Goal: Register for event/course

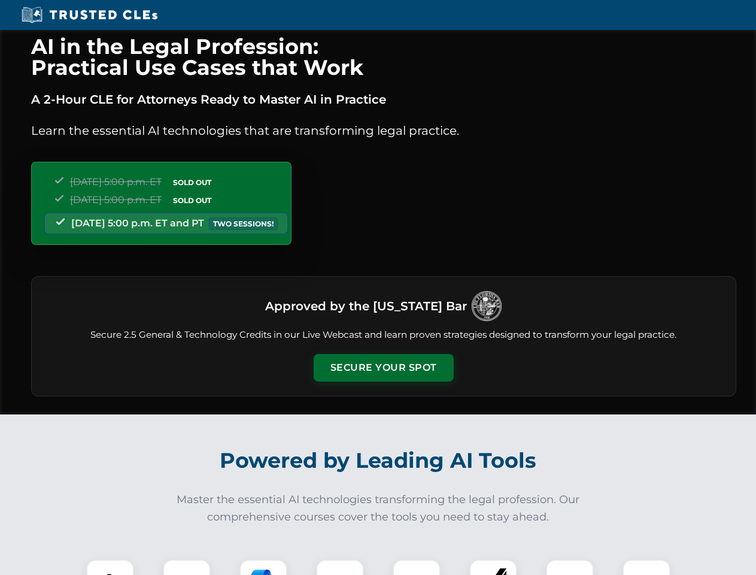
click at [383, 367] on button "Secure Your Spot" at bounding box center [384, 368] width 140 height 28
click at [110, 567] on img at bounding box center [110, 583] width 35 height 35
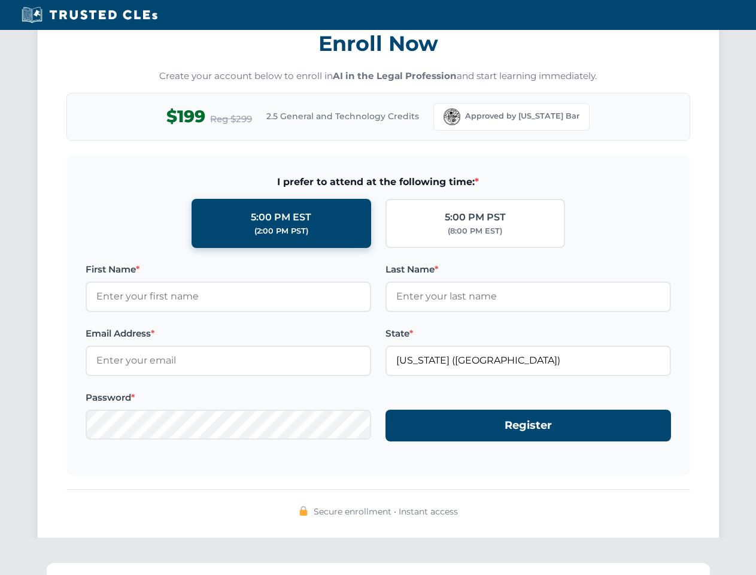
scroll to position [1175, 0]
